Goal: Information Seeking & Learning: Understand process/instructions

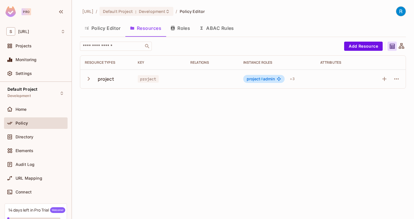
click at [28, 12] on div "Pro" at bounding box center [26, 11] width 9 height 7
click at [173, 120] on div "[URL] / Default Project : Development / Policy Editor Policy Editor Resources R…" at bounding box center [243, 109] width 342 height 219
click at [177, 105] on div "[URL] / Default Project : Development / Policy Editor Policy Editor Resources R…" at bounding box center [243, 109] width 342 height 219
click at [34, 180] on span "URL Mapping" at bounding box center [29, 178] width 27 height 5
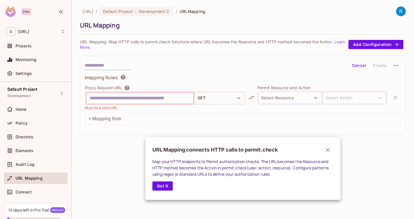
click at [142, 146] on div at bounding box center [207, 109] width 414 height 219
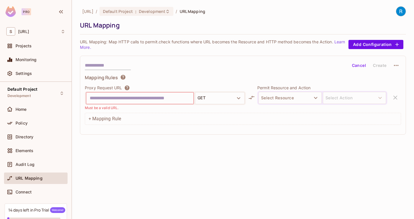
click at [157, 72] on div "Cancel Create Mapping Rules Proxy Request URL GET Must be a valid URL. Permit R…" at bounding box center [243, 95] width 326 height 79
click at [162, 64] on div "Cancel Create" at bounding box center [243, 66] width 316 height 10
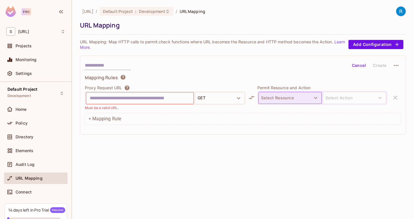
click at [285, 98] on button "Select Resource" at bounding box center [289, 98] width 63 height 12
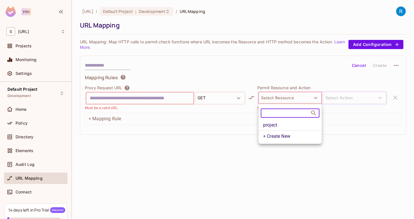
click at [280, 124] on li "project" at bounding box center [289, 125] width 63 height 10
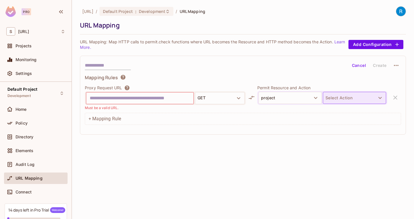
click at [367, 99] on button "Select Action" at bounding box center [354, 98] width 63 height 12
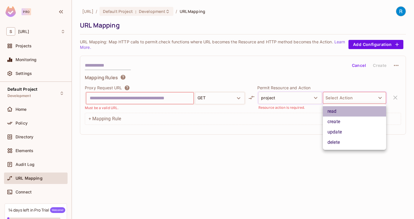
click at [355, 112] on li "read" at bounding box center [354, 111] width 63 height 10
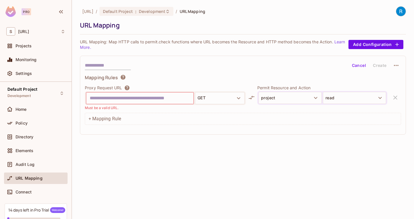
click at [275, 72] on div "Cancel Create Mapping Rules Proxy Request URL GET Must be a valid URL. Permit R…" at bounding box center [243, 95] width 326 height 79
click at [269, 37] on div "[URL] / Default Project : Development / URL Mapping URL Mapping URL Mapping: Ma…" at bounding box center [243, 71] width 326 height 131
click at [84, 47] on link "Learn More." at bounding box center [212, 44] width 265 height 10
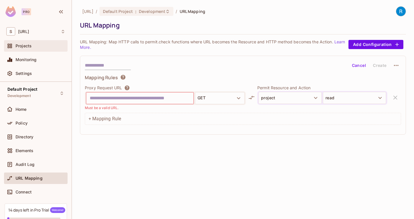
click at [22, 46] on span "Projects" at bounding box center [24, 46] width 16 height 5
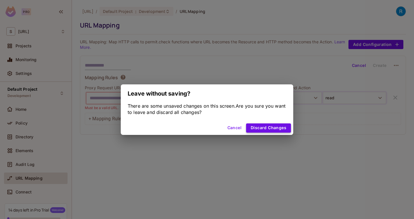
click at [266, 124] on button "Discard Changes" at bounding box center [268, 127] width 45 height 9
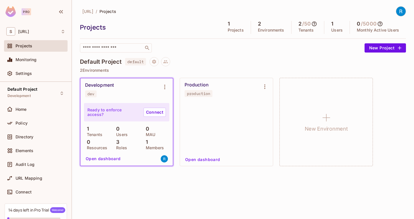
click at [203, 54] on div "[URL] / Projects Projects 1 Projects 2 Environments 2 / 50 Tenants 1 Users 0 / …" at bounding box center [243, 89] width 326 height 166
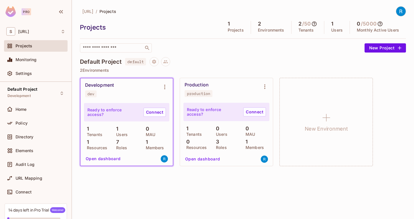
click at [127, 126] on div "Ready to enforce access? Connect 1 Tenants 1 Users 0 MAU 1 Resources 7 Roles 1 …" at bounding box center [126, 126] width 85 height 47
click at [109, 159] on button "Open dashboard" at bounding box center [103, 158] width 40 height 9
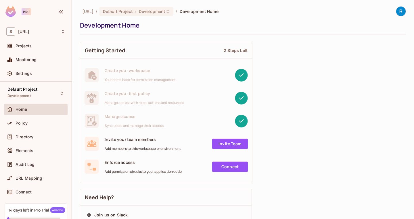
click at [164, 36] on div "[URL] / Default Project : Development / Development Home Development Home Getti…" at bounding box center [243, 207] width 326 height 403
click at [163, 44] on div "Getting Started 2 Steps Left" at bounding box center [166, 50] width 172 height 17
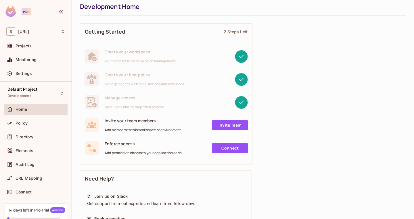
scroll to position [25, 0]
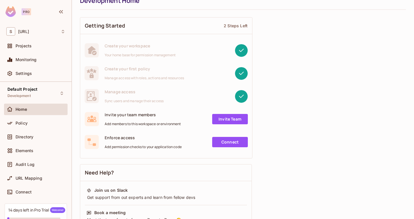
click at [152, 151] on div "Enforce access Add permission checks to your application code Connect" at bounding box center [166, 142] width 172 height 23
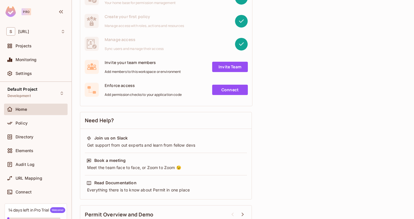
scroll to position [63, 0]
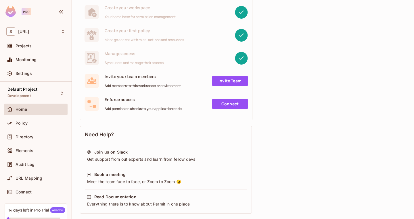
click at [233, 103] on link "Connect" at bounding box center [230, 104] width 36 height 10
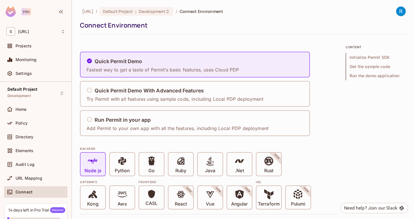
click at [189, 94] on div "Quick Permit Demo With Advanced Features" at bounding box center [174, 90] width 177 height 7
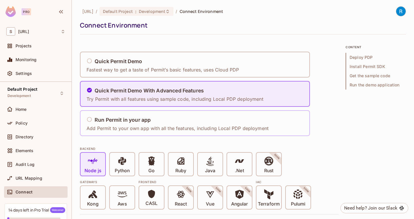
click at [185, 121] on div "Run Permit in your app" at bounding box center [177, 120] width 182 height 7
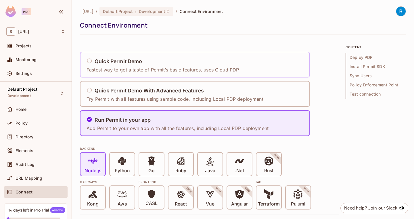
click at [171, 67] on div "Quick Permit Demo Fastest way to get a taste of Permit’s basic features, uses C…" at bounding box center [162, 64] width 152 height 17
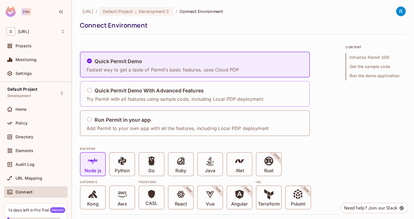
click at [204, 95] on div "Quick Permit Demo With Advanced Features Try Permit with all features using sam…" at bounding box center [174, 94] width 177 height 17
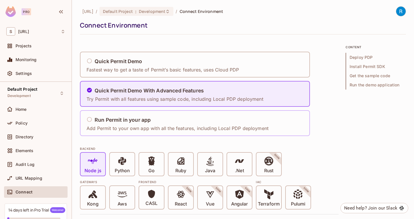
click at [201, 115] on div "Run Permit in your app Add Permit to your own app with all the features, includ…" at bounding box center [177, 123] width 182 height 17
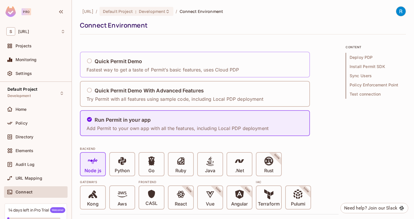
click at [205, 65] on div "Quick Permit Demo" at bounding box center [162, 61] width 152 height 7
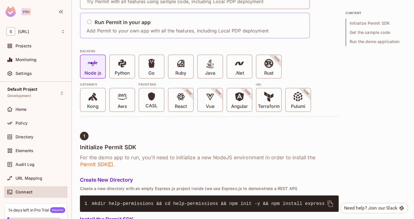
scroll to position [107, 0]
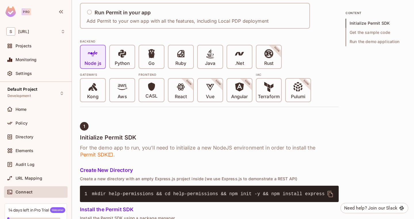
click at [184, 134] on h4 "Initialize Permit SDK" at bounding box center [209, 137] width 258 height 7
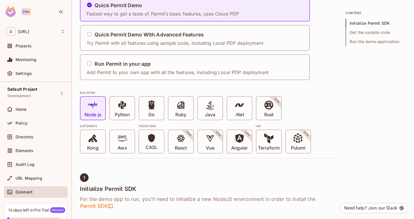
scroll to position [38, 0]
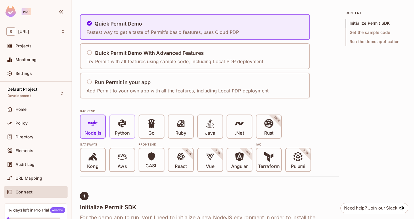
click at [116, 129] on span "Python" at bounding box center [122, 128] width 15 height 18
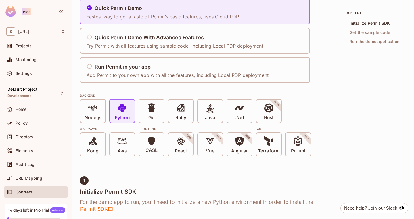
scroll to position [54, 0]
click at [178, 138] on icon at bounding box center [181, 141] width 10 height 10
click at [119, 142] on icon at bounding box center [122, 141] width 10 height 10
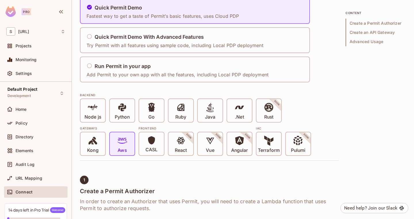
click at [123, 133] on div "Aws" at bounding box center [122, 143] width 25 height 23
click at [124, 143] on icon at bounding box center [122, 141] width 10 height 10
click at [127, 110] on icon at bounding box center [122, 108] width 10 height 10
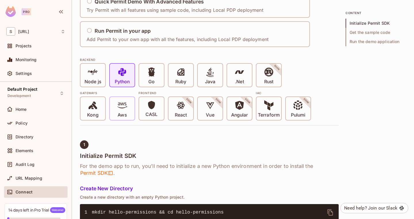
scroll to position [102, 0]
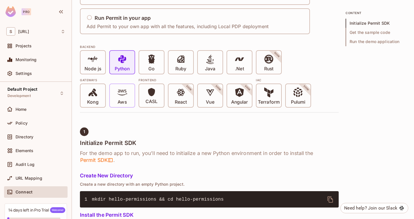
click at [120, 101] on p "Aws" at bounding box center [121, 102] width 9 height 6
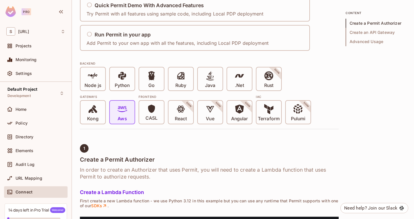
scroll to position [0, 0]
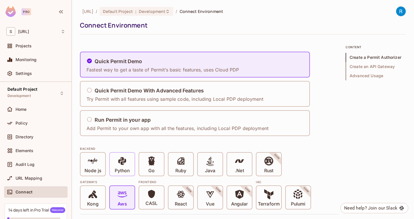
click at [124, 167] on span at bounding box center [122, 162] width 10 height 12
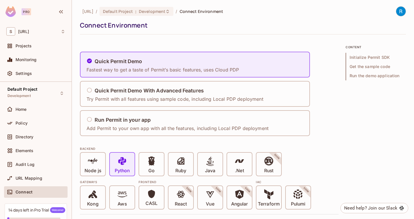
click at [156, 143] on div "BACKEND Node js Python Go Ruby Java .Net Rust SOON Gateways Kong Aws Frontend C…" at bounding box center [209, 176] width 258 height 67
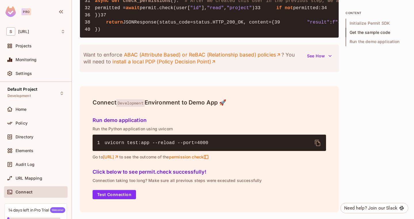
scroll to position [713, 0]
click at [166, 72] on div "Want to enforce ABAC (Attribute Based) or ReBAC (Relationship based) policies ?…" at bounding box center [209, 59] width 258 height 28
click at [158, 72] on div "Want to enforce ABAC (Attribute Based) or ReBAC (Relationship based) policies ?…" at bounding box center [209, 59] width 258 height 28
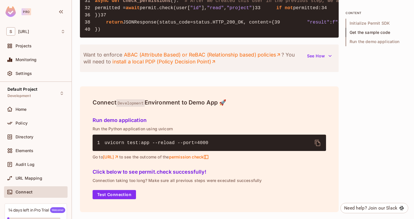
click at [158, 72] on div "Want to enforce ABAC (Attribute Based) or ReBAC (Relationship based) policies ?…" at bounding box center [209, 59] width 258 height 28
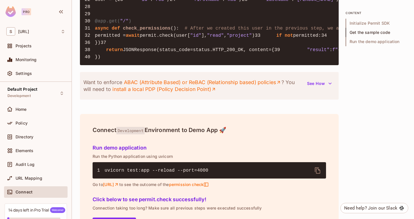
scroll to position [601, 0]
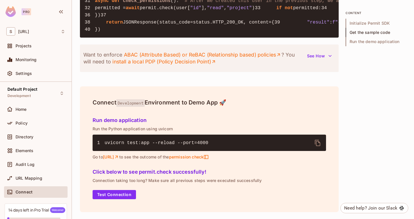
scroll to position [735, 0]
click at [194, 102] on h4 "Connect Development Environment to Demo App 🚀" at bounding box center [208, 102] width 233 height 7
click at [260, 71] on div "Want to enforce ABAC (Attribute Based) or ReBAC (Relationship based) policies ?…" at bounding box center [209, 59] width 258 height 28
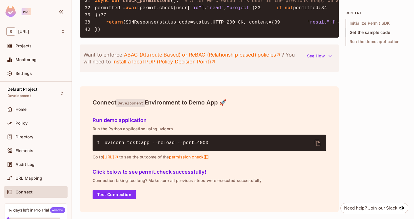
click at [260, 71] on div "Want to enforce ABAC (Attribute Based) or ReBAC (Relationship based) policies ?…" at bounding box center [209, 59] width 258 height 28
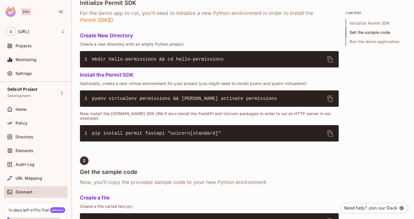
scroll to position [241, 0]
